Goal: Transaction & Acquisition: Purchase product/service

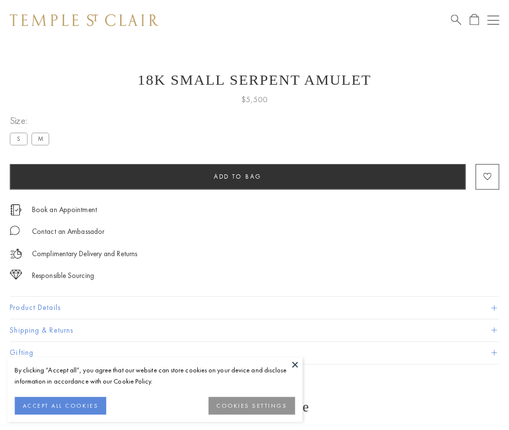
scroll to position [1, 0]
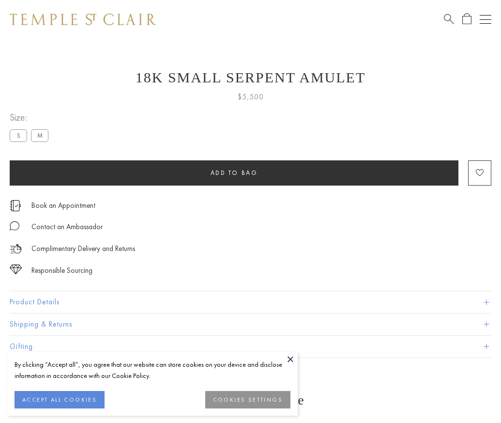
click at [234, 172] on span "Add to bag" at bounding box center [234, 173] width 47 height 8
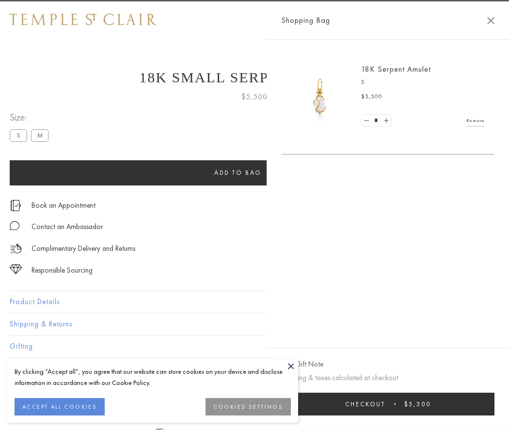
click at [494, 404] on button "Checkout $5,500" at bounding box center [387, 404] width 213 height 23
